Goal: Complete application form

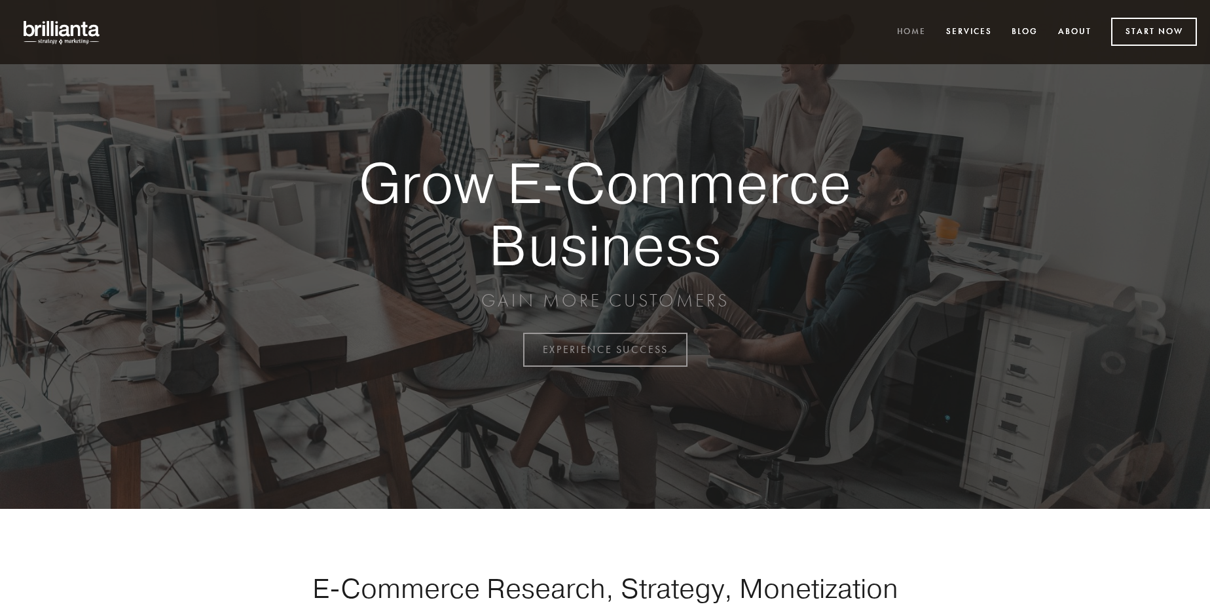
scroll to position [3431, 0]
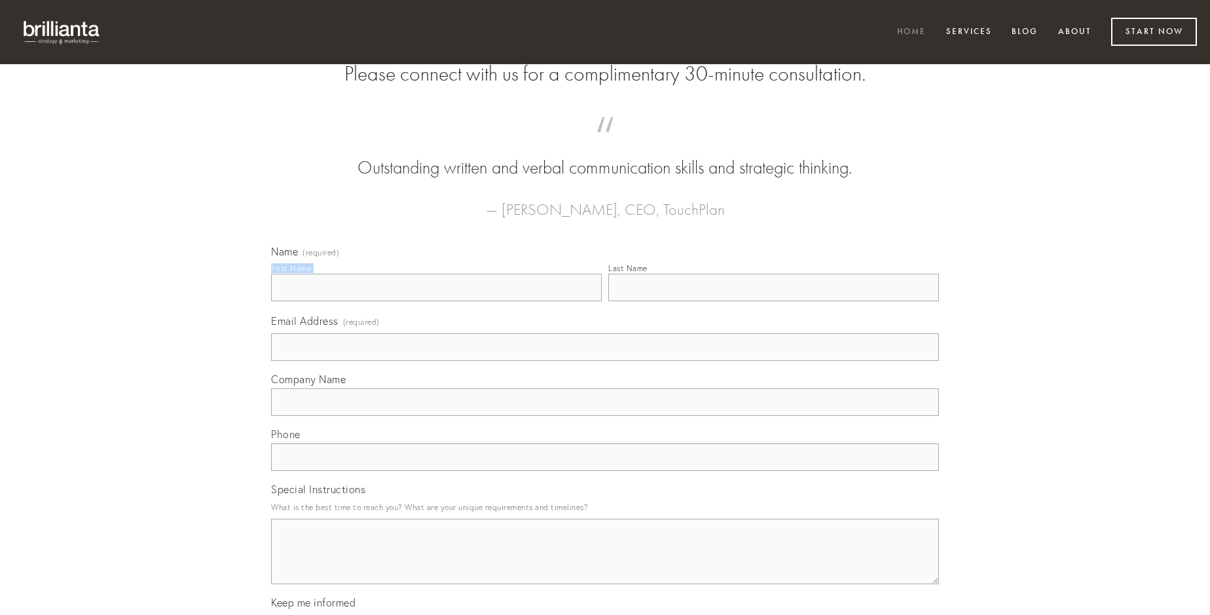
type input "[PERSON_NAME]"
click at [773, 301] on input "Last Name" at bounding box center [773, 287] width 331 height 27
type input "[PERSON_NAME]"
click at [605, 361] on input "Email Address (required)" at bounding box center [605, 346] width 668 height 27
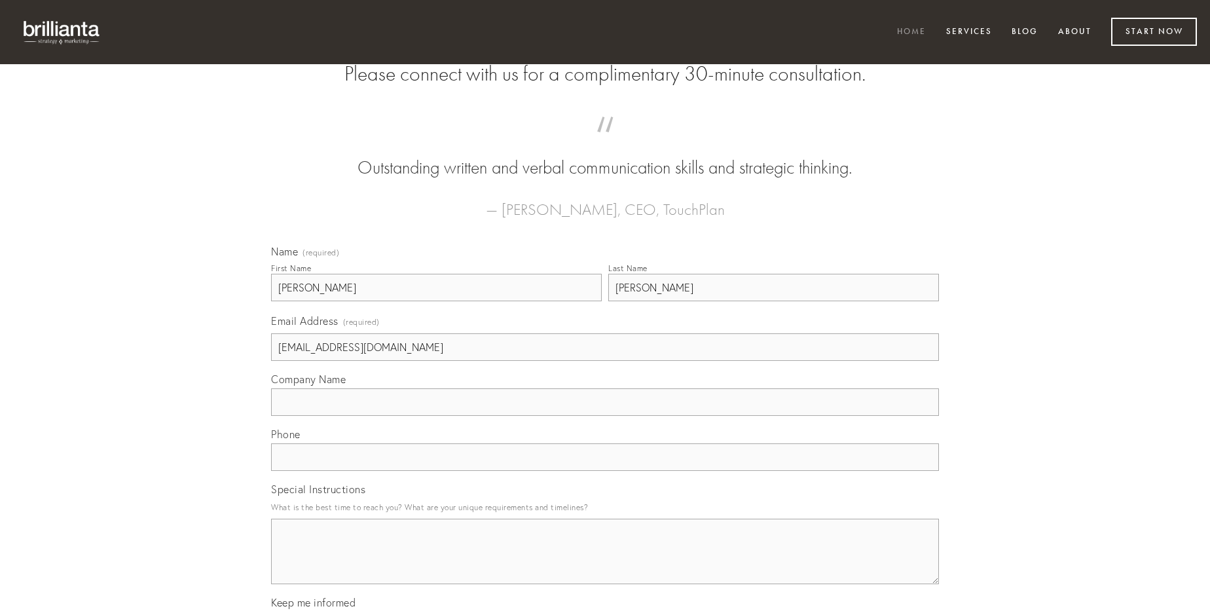
type input "[EMAIL_ADDRESS][DOMAIN_NAME]"
click at [605, 416] on input "Company Name" at bounding box center [605, 401] width 668 height 27
type input "vulgo"
click at [605, 471] on input "text" at bounding box center [605, 456] width 668 height 27
click at [605, 563] on textarea "Special Instructions" at bounding box center [605, 550] width 668 height 65
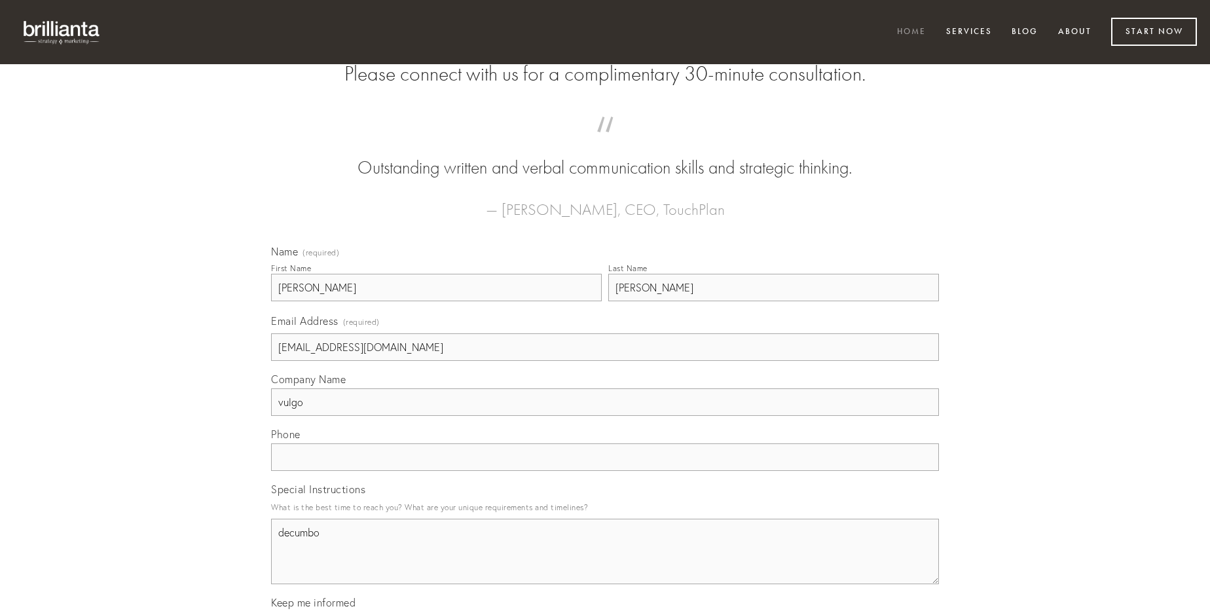
type textarea "decumbo"
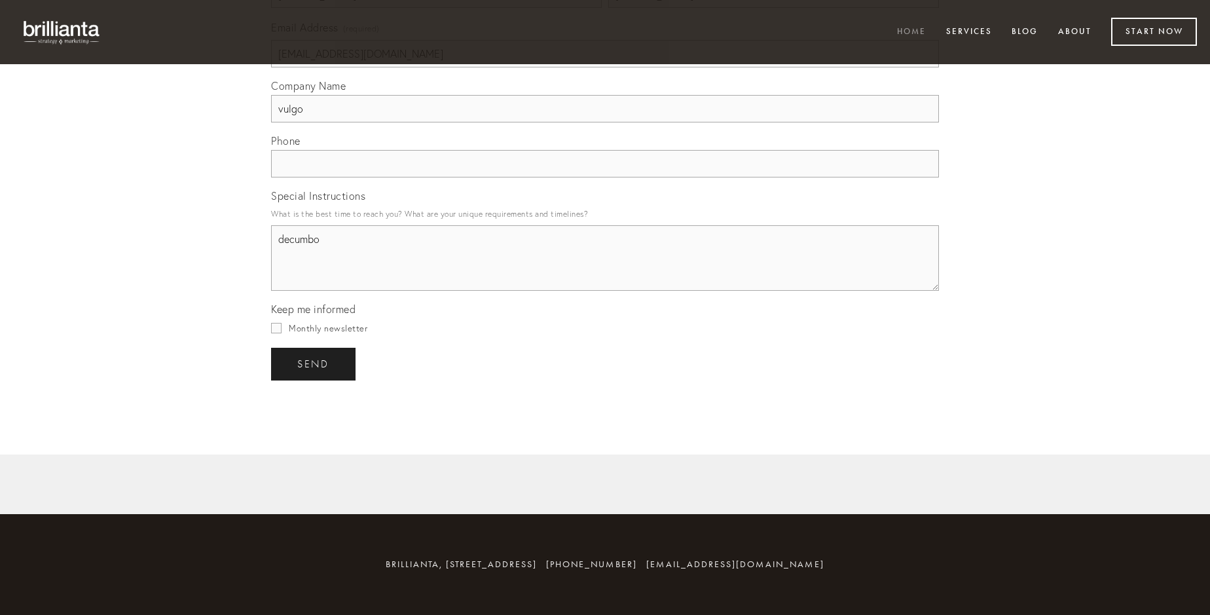
click at [314, 363] on span "send" at bounding box center [313, 364] width 32 height 12
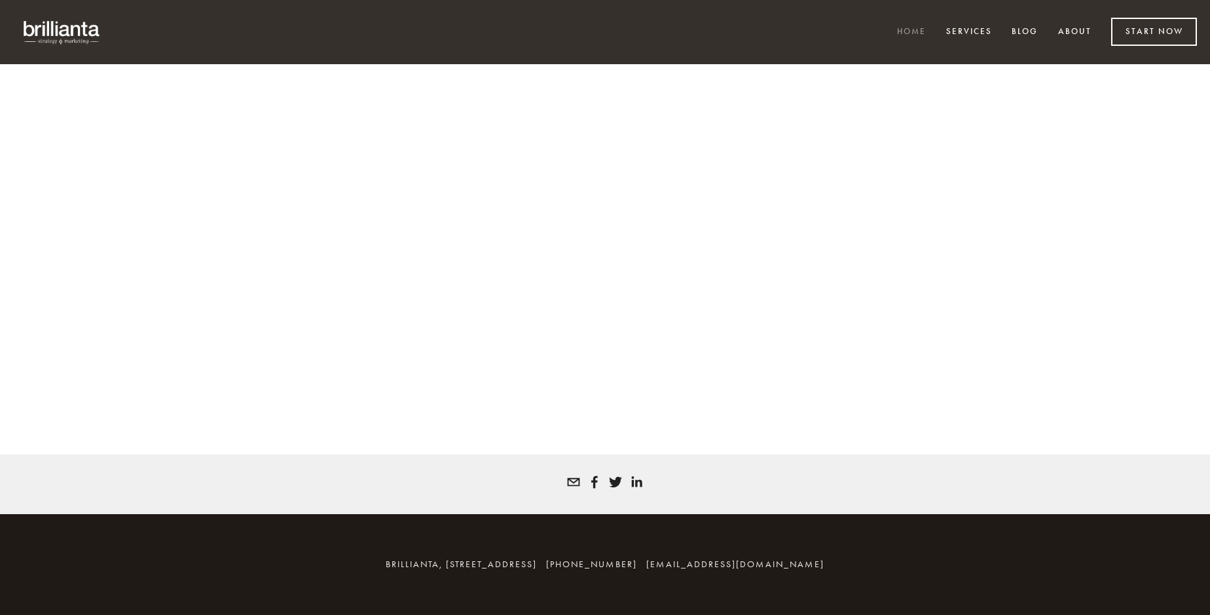
scroll to position [3413, 0]
